Goal: Transaction & Acquisition: Purchase product/service

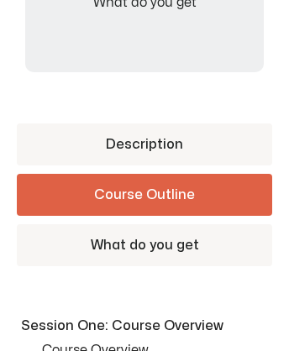
scroll to position [669, 0]
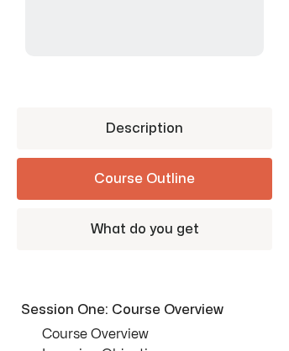
scroll to position [669, 0]
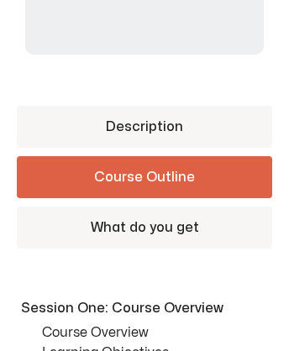
click at [144, 156] on link "Course Outline" at bounding box center [144, 177] width 255 height 42
click at [144, 206] on link "What do you get" at bounding box center [144, 227] width 255 height 42
